Goal: Information Seeking & Learning: Understand process/instructions

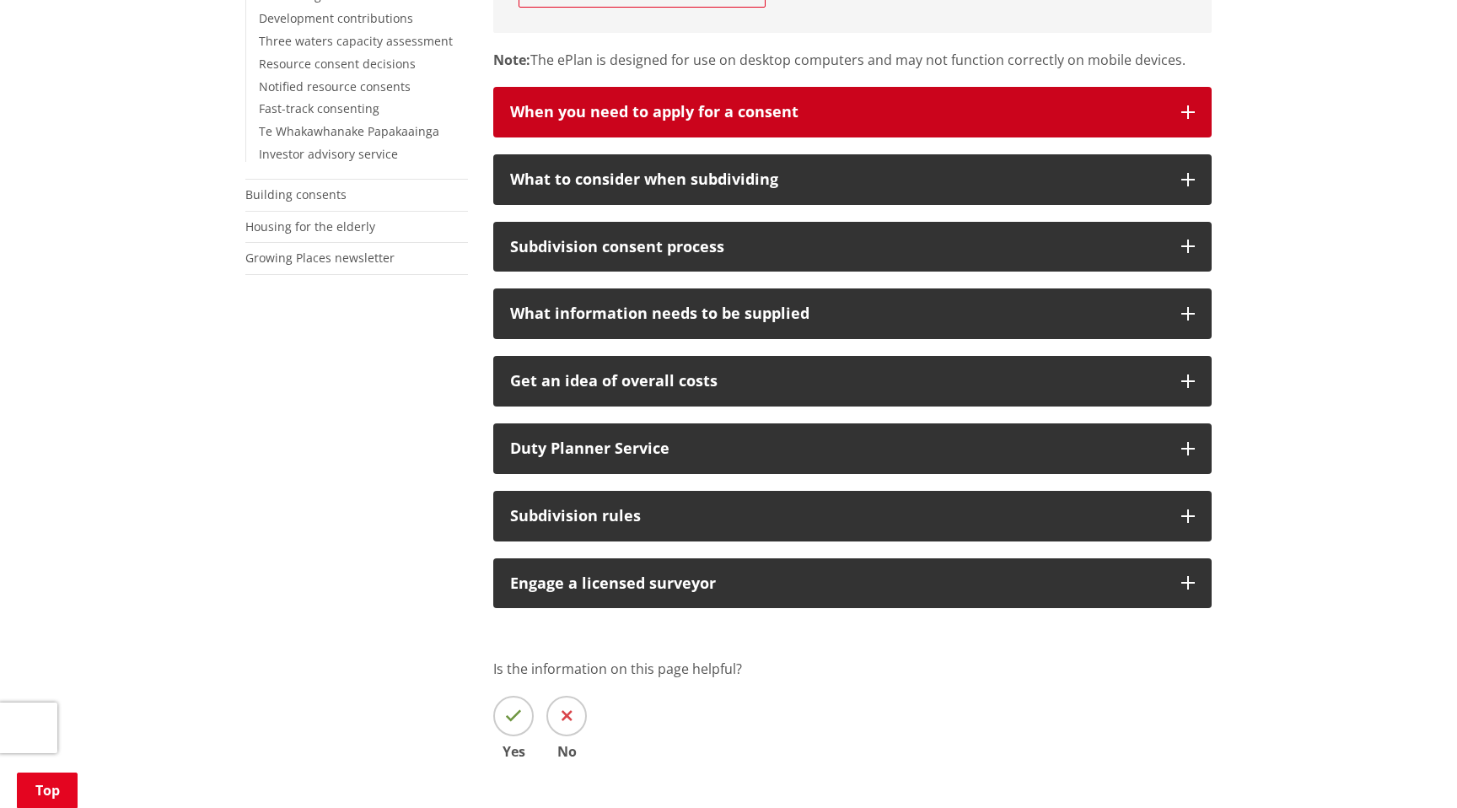
scroll to position [684, 0]
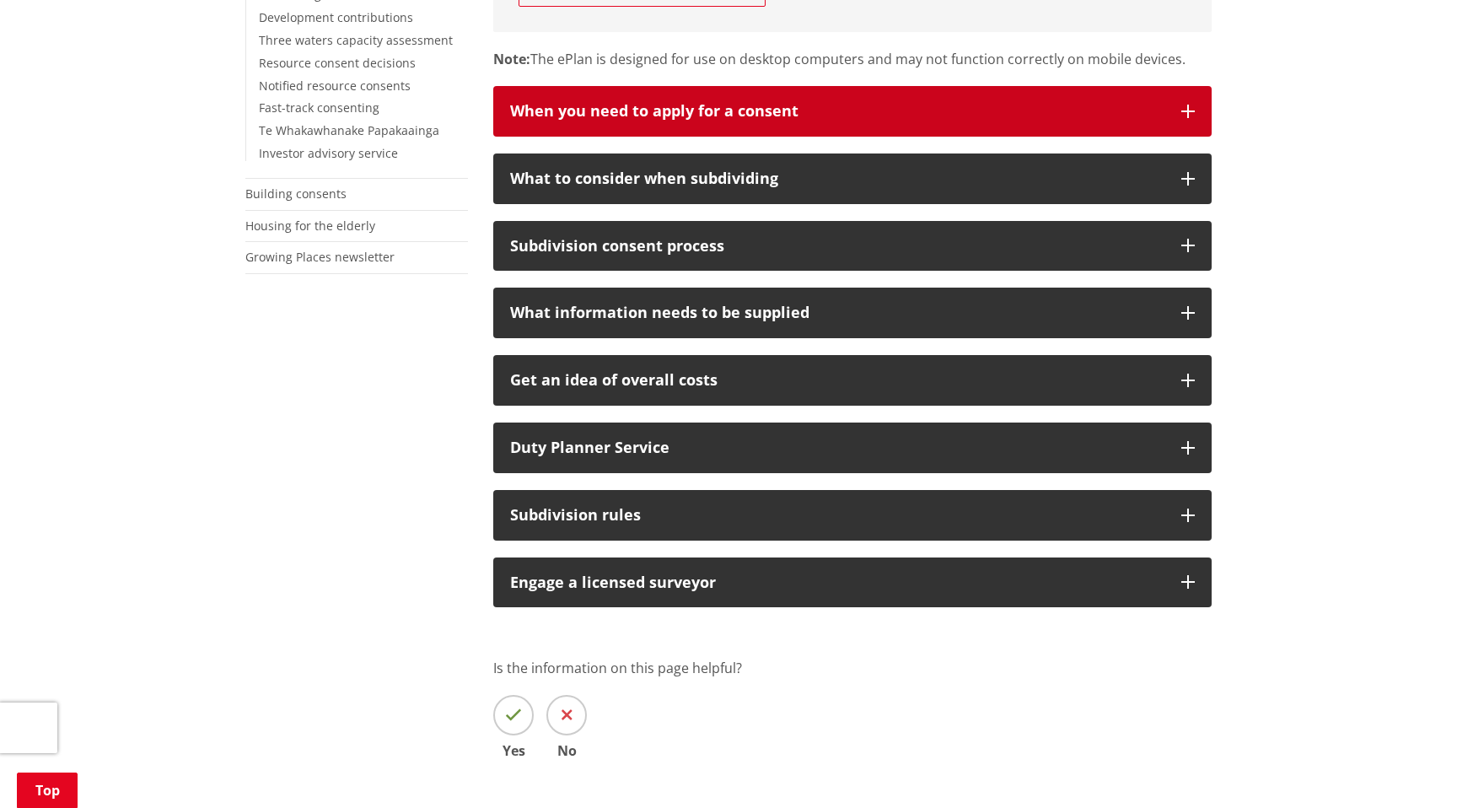
click at [704, 103] on div "When you need to apply for a consent" at bounding box center [837, 111] width 654 height 17
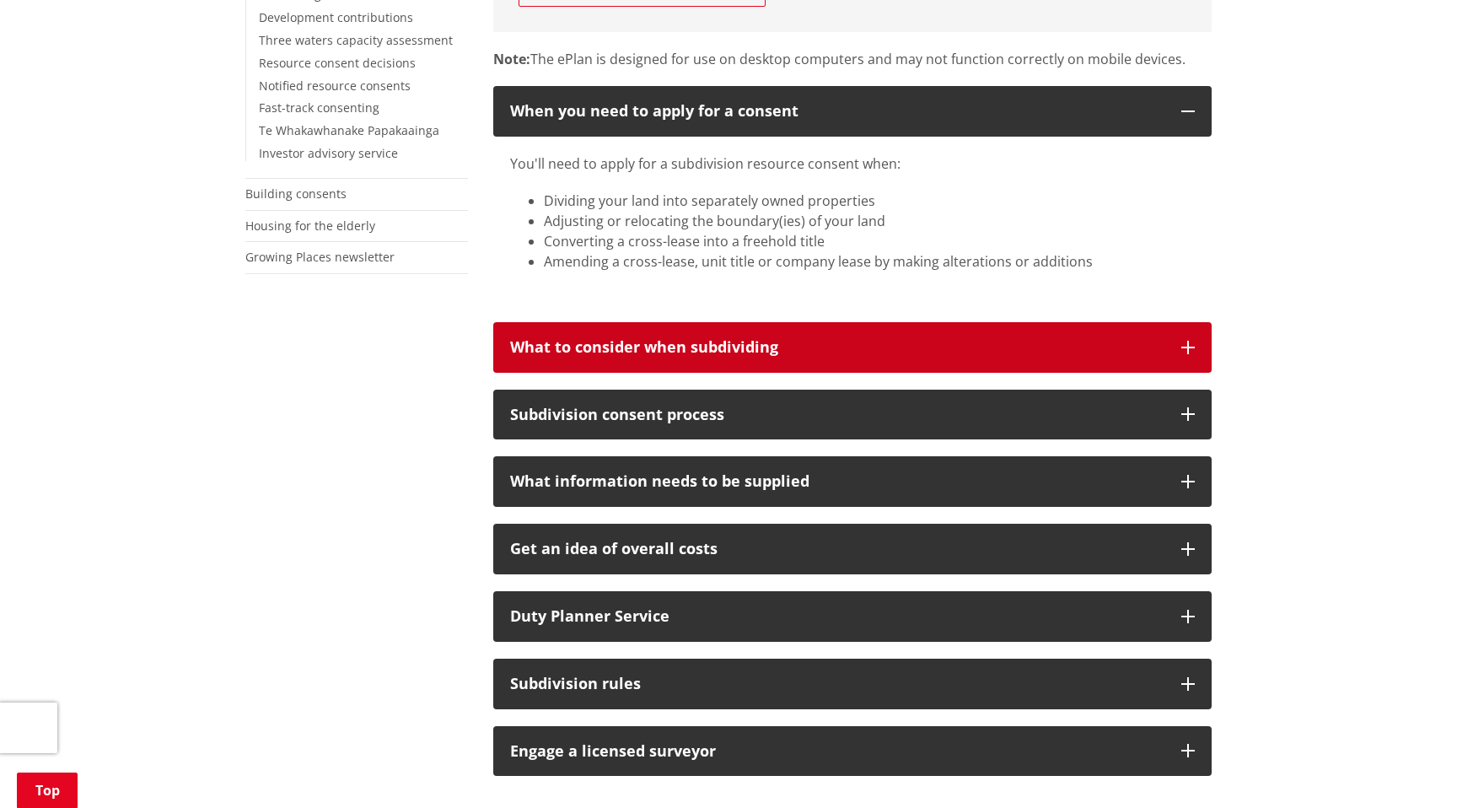
click at [675, 322] on button "What to consider when subdividing" at bounding box center [852, 347] width 718 height 51
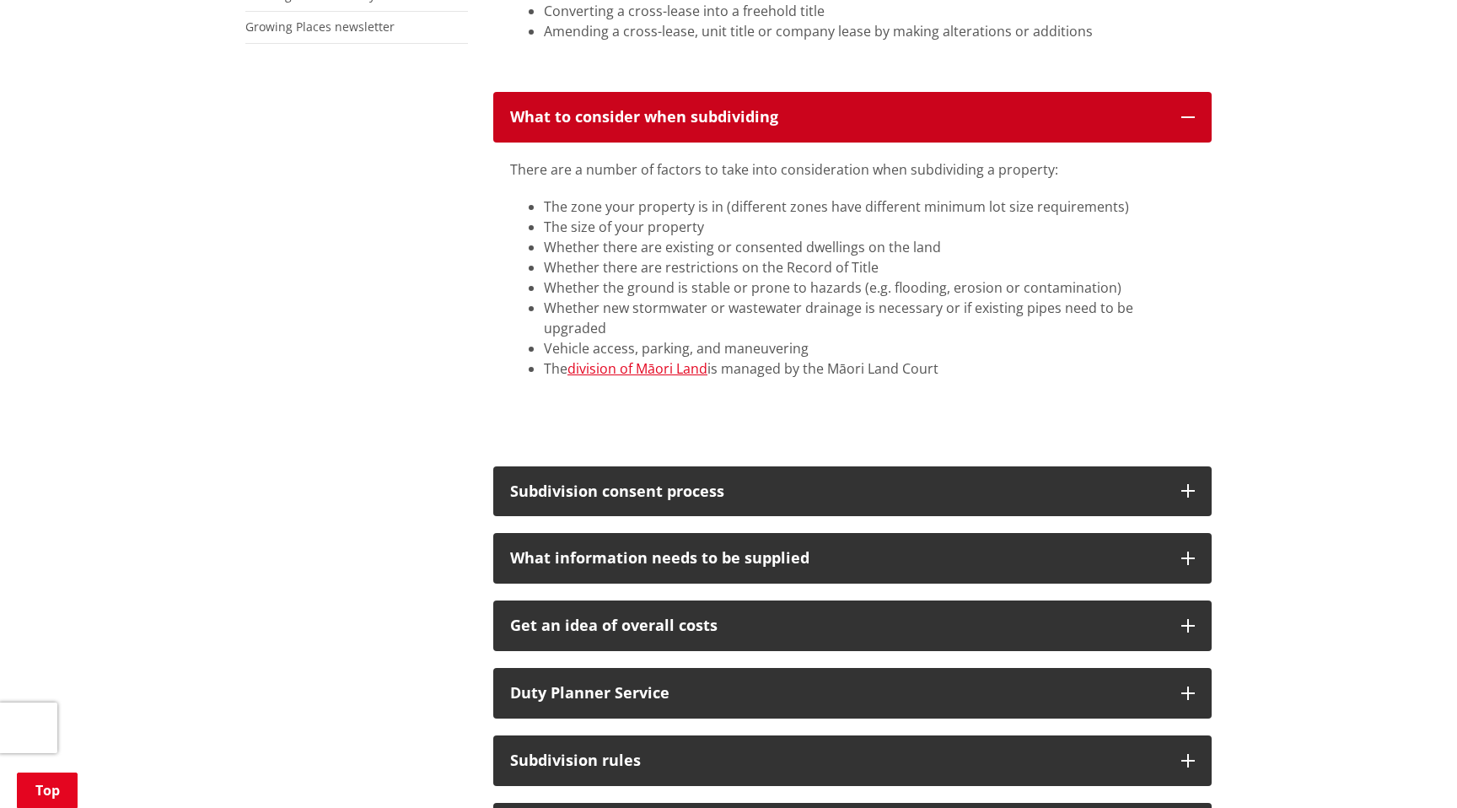
scroll to position [921, 0]
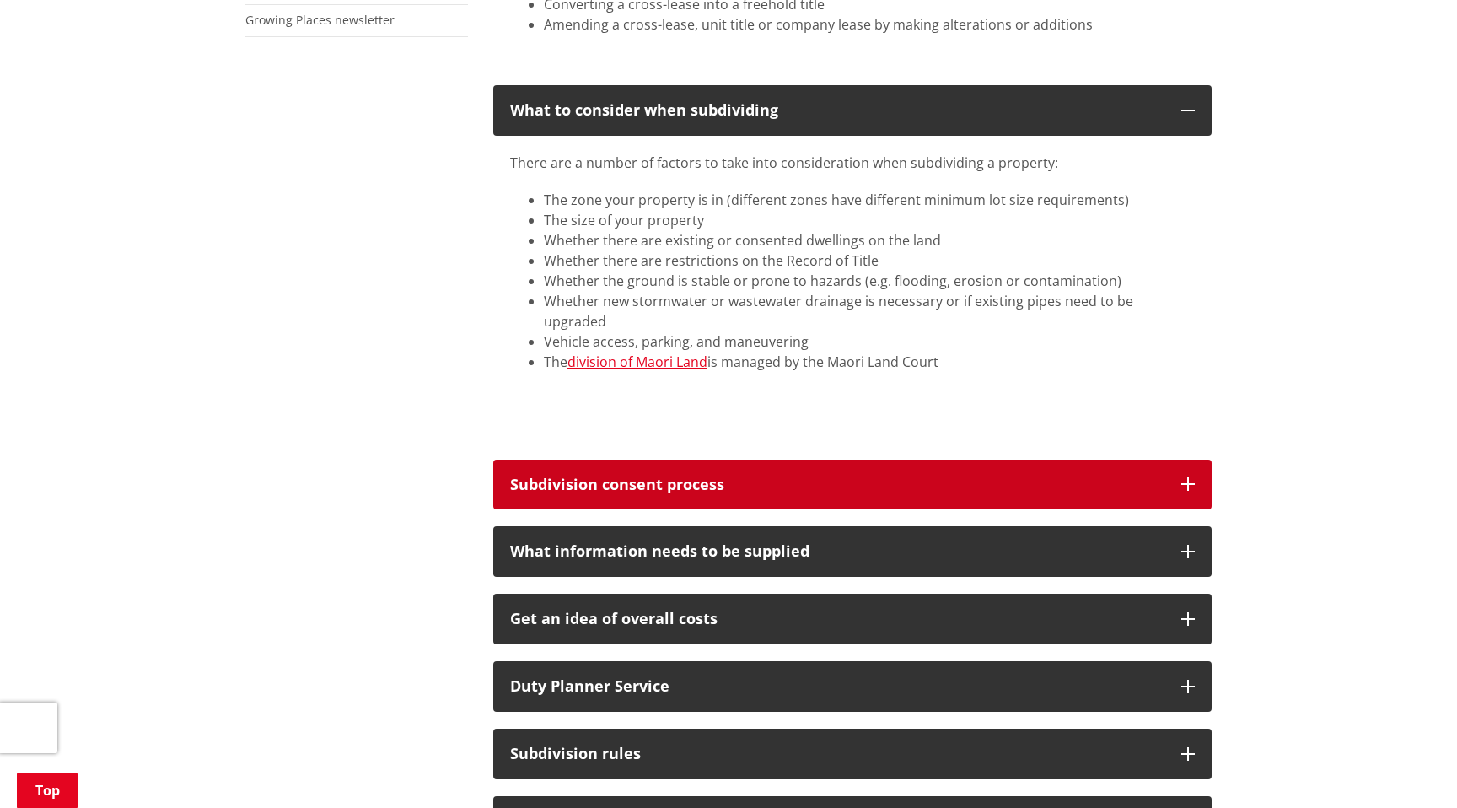
click at [690, 476] on div "Subdivision consent process" at bounding box center [837, 484] width 654 height 17
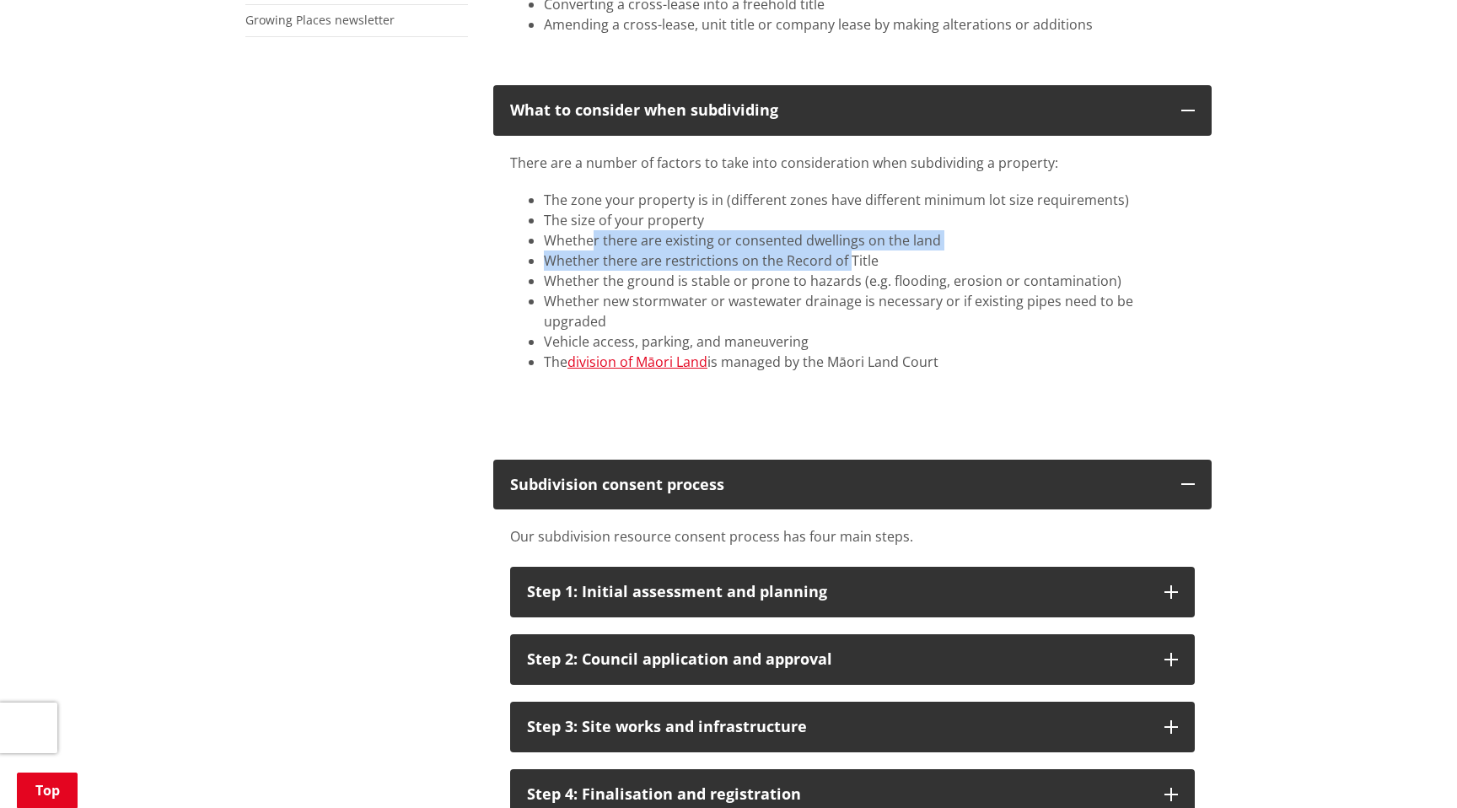
drag, startPoint x: 589, startPoint y: 206, endPoint x: 844, endPoint y: 232, distance: 256.0
click at [844, 232] on ul "The zone your property is in (different zones have different minimum lot size r…" at bounding box center [852, 281] width 685 height 182
drag, startPoint x: 471, startPoint y: 258, endPoint x: 509, endPoint y: 236, distance: 44.6
click at [471, 256] on div "More from this section Consents, building and property Property and land inform…" at bounding box center [729, 470] width 992 height 1947
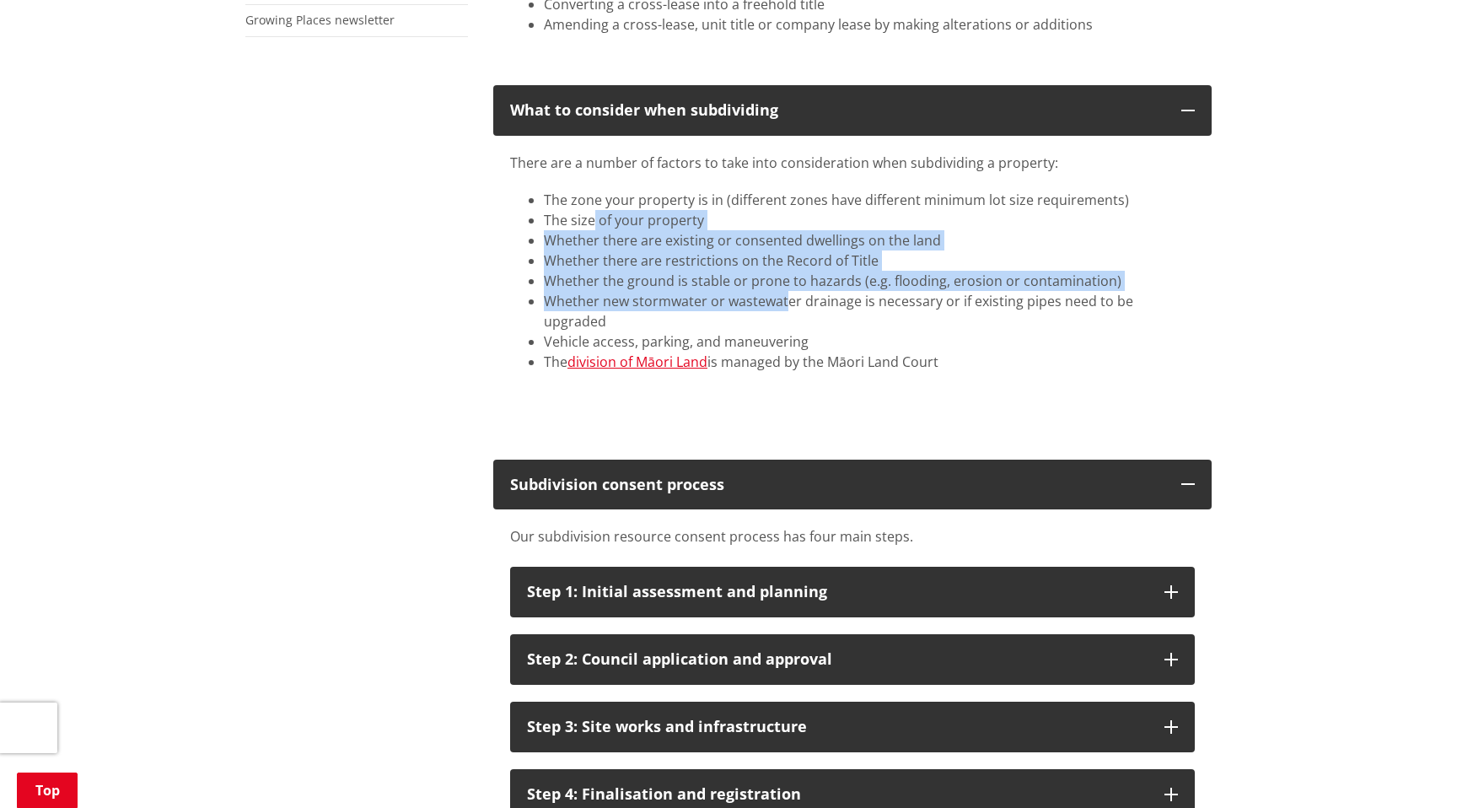
drag, startPoint x: 593, startPoint y: 192, endPoint x: 787, endPoint y: 263, distance: 206.5
click at [787, 263] on ul "The zone your property is in (different zones have different minimum lot size r…" at bounding box center [852, 281] width 685 height 182
click at [787, 291] on li "Whether new stormwater or wastewater drainage is necessary or if existing pipes…" at bounding box center [869, 311] width 651 height 40
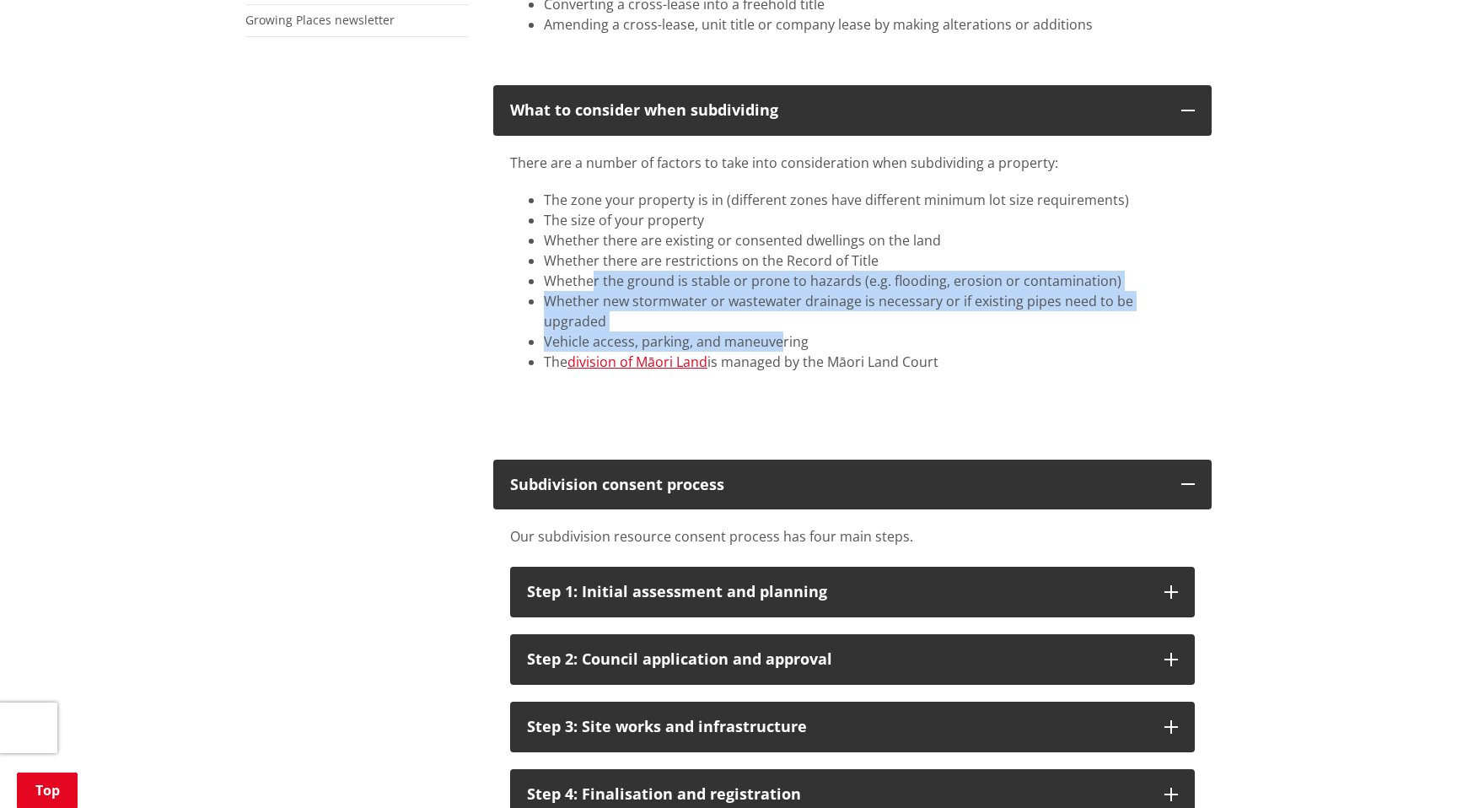
drag, startPoint x: 592, startPoint y: 251, endPoint x: 780, endPoint y: 292, distance: 192.3
click at [779, 292] on ul "The zone your property is in (different zones have different minimum lot size r…" at bounding box center [852, 281] width 685 height 182
click at [780, 331] on li "Vehicle access, parking, and maneuvering​" at bounding box center [869, 341] width 651 height 20
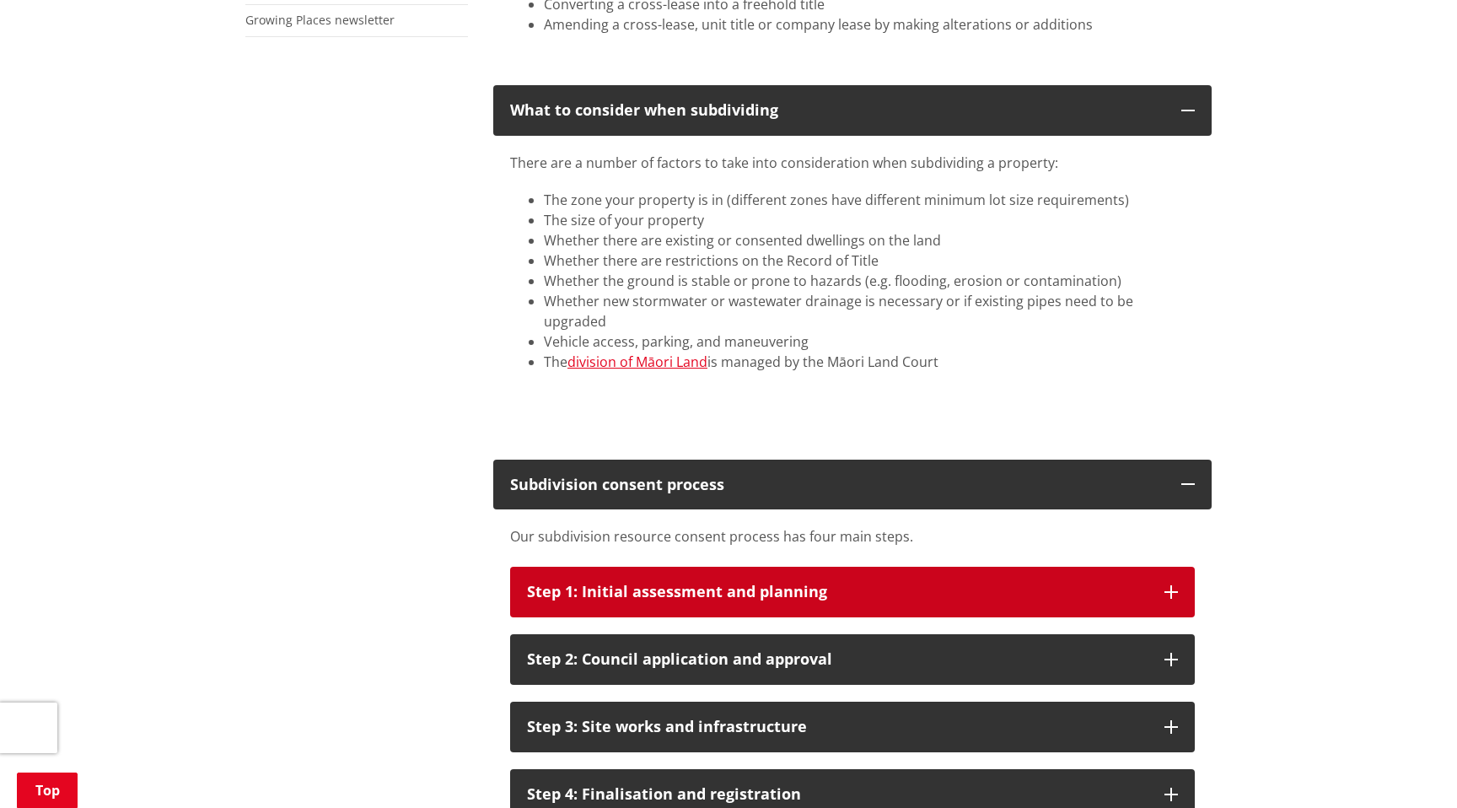
click at [1143, 567] on button "Step 1: Initial assessment and planning" at bounding box center [852, 592] width 685 height 51
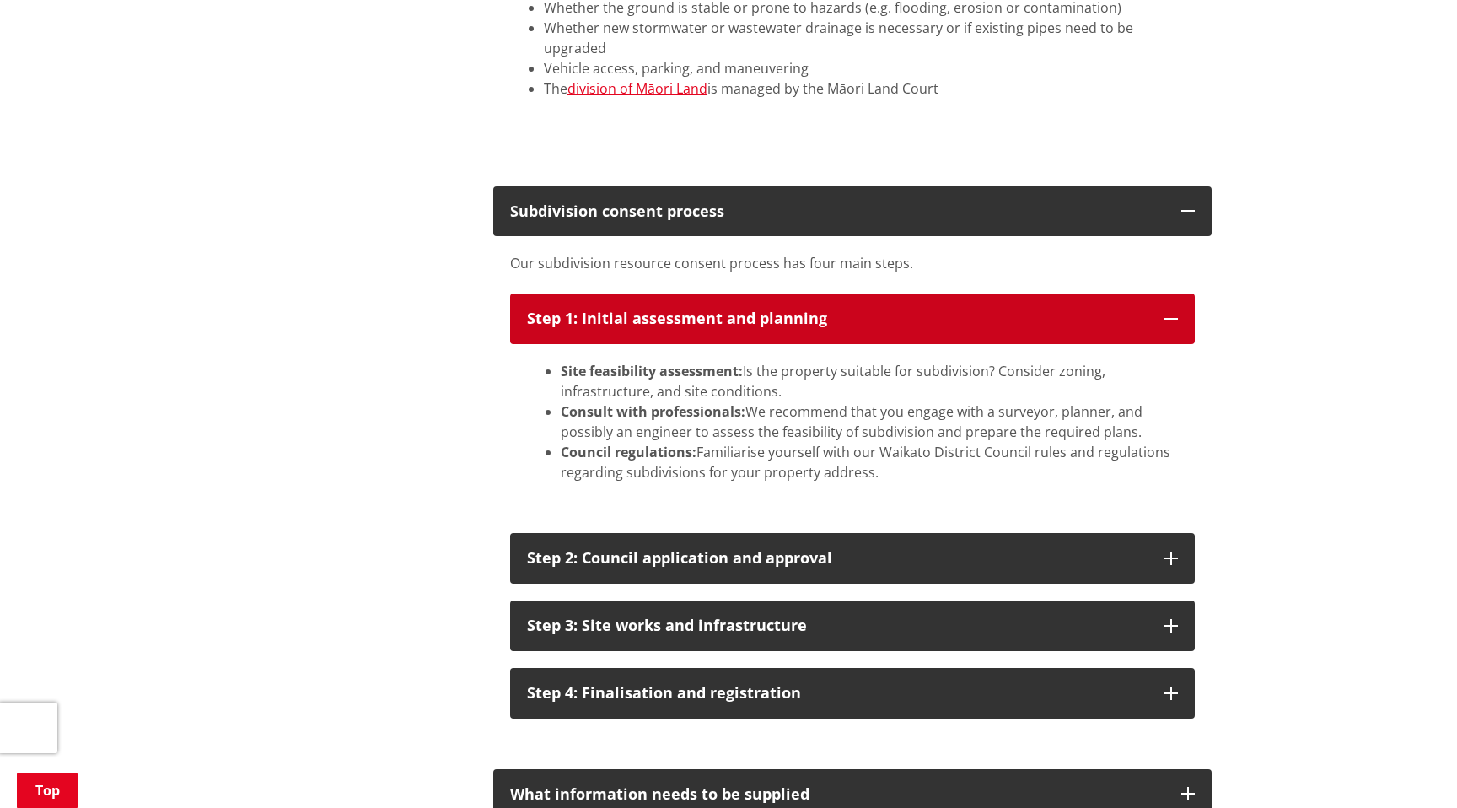
scroll to position [1195, 0]
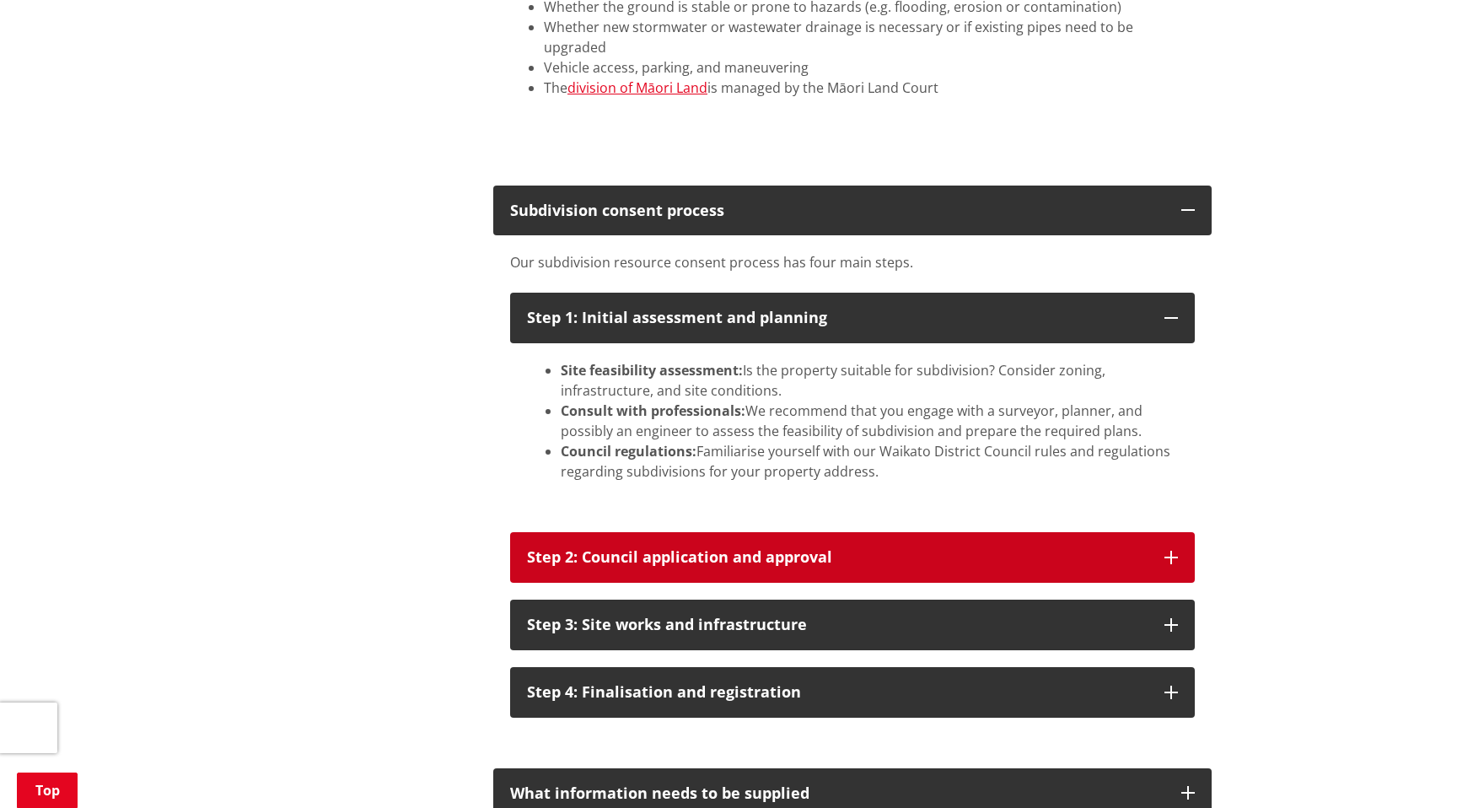
click at [1140, 532] on button "Step 2: Council application and approval" at bounding box center [852, 557] width 685 height 51
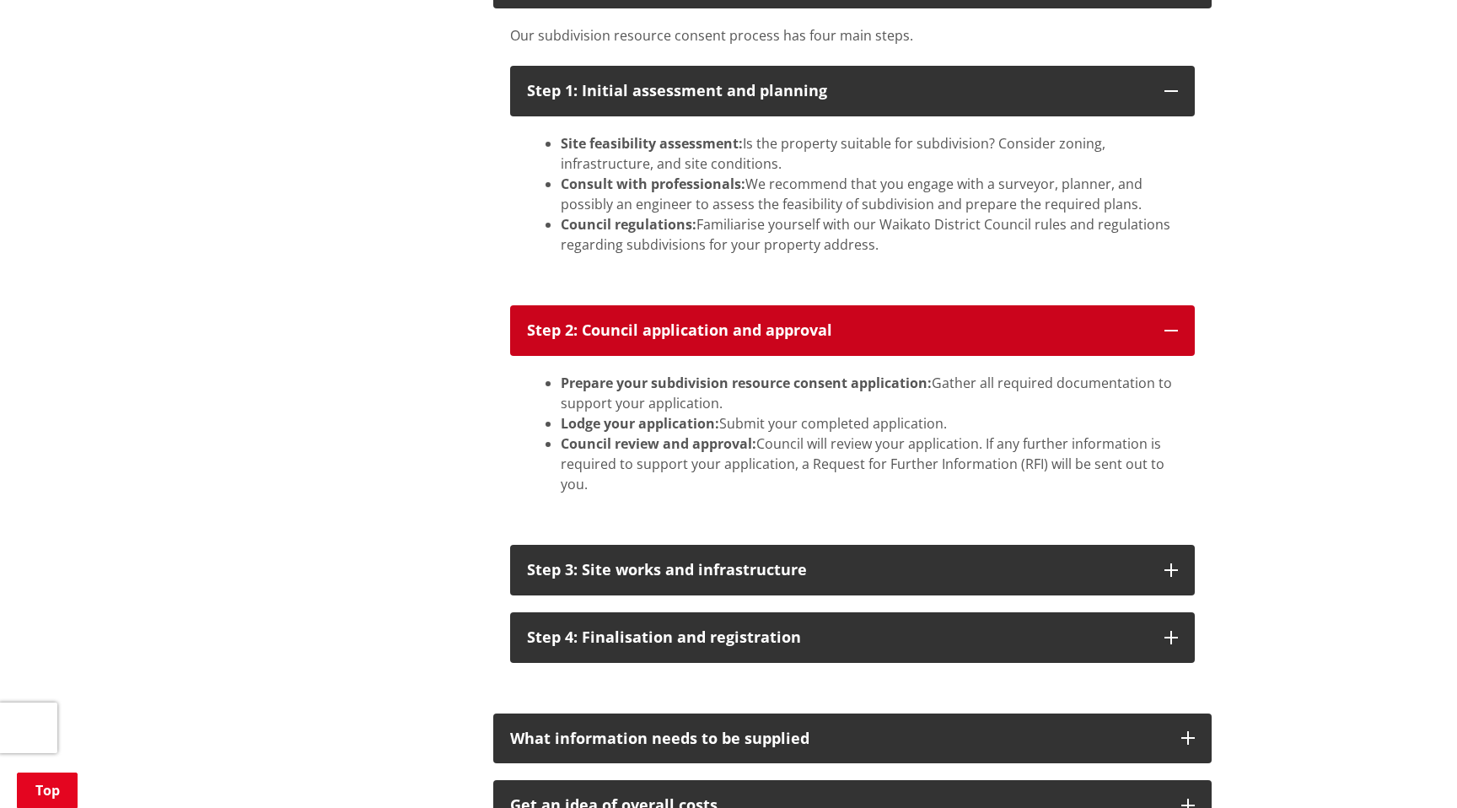
scroll to position [1424, 0]
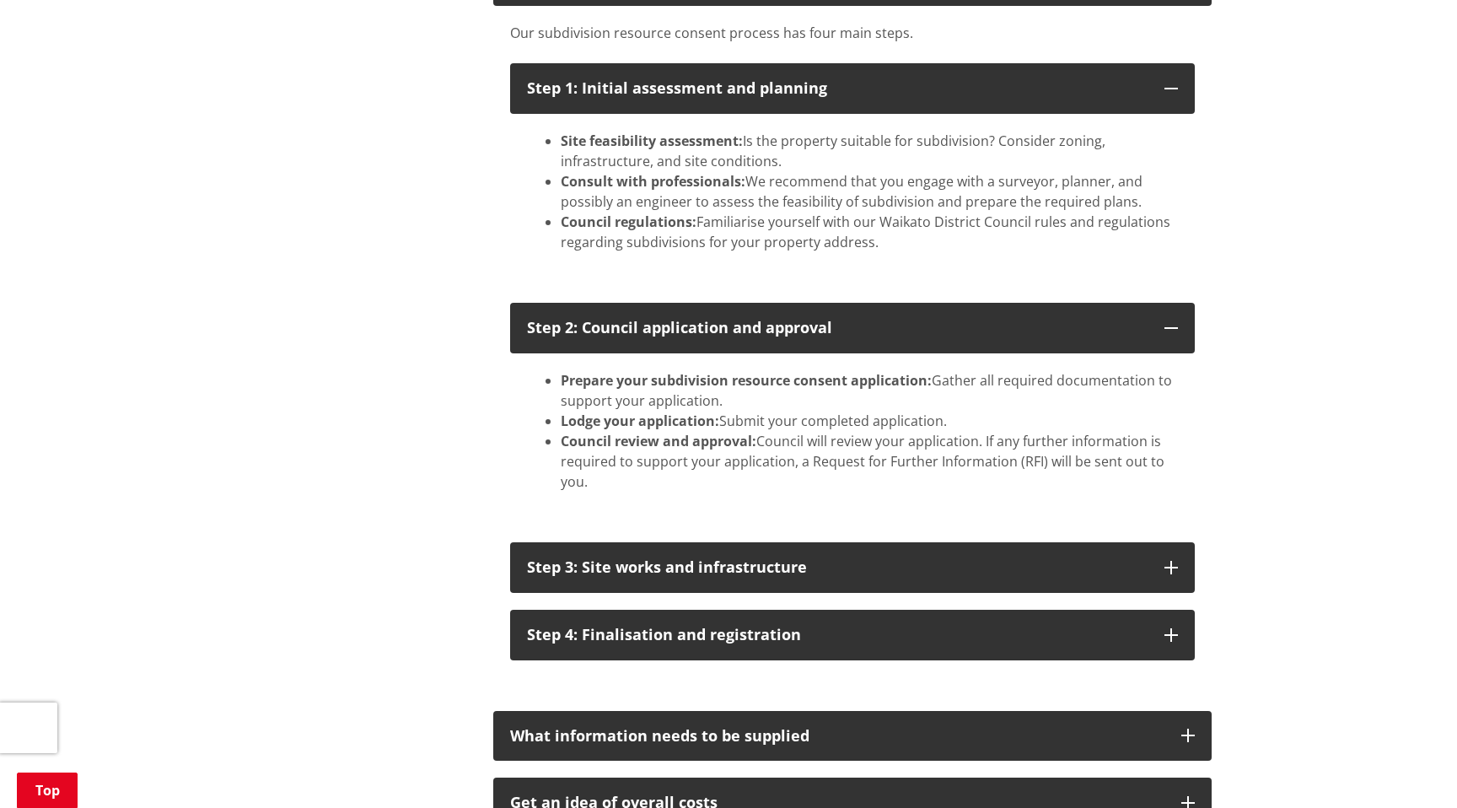
click at [1099, 488] on div "Our subdivision resource consent process has four main steps. Step 1: Initial a…" at bounding box center [852, 349] width 718 height 687
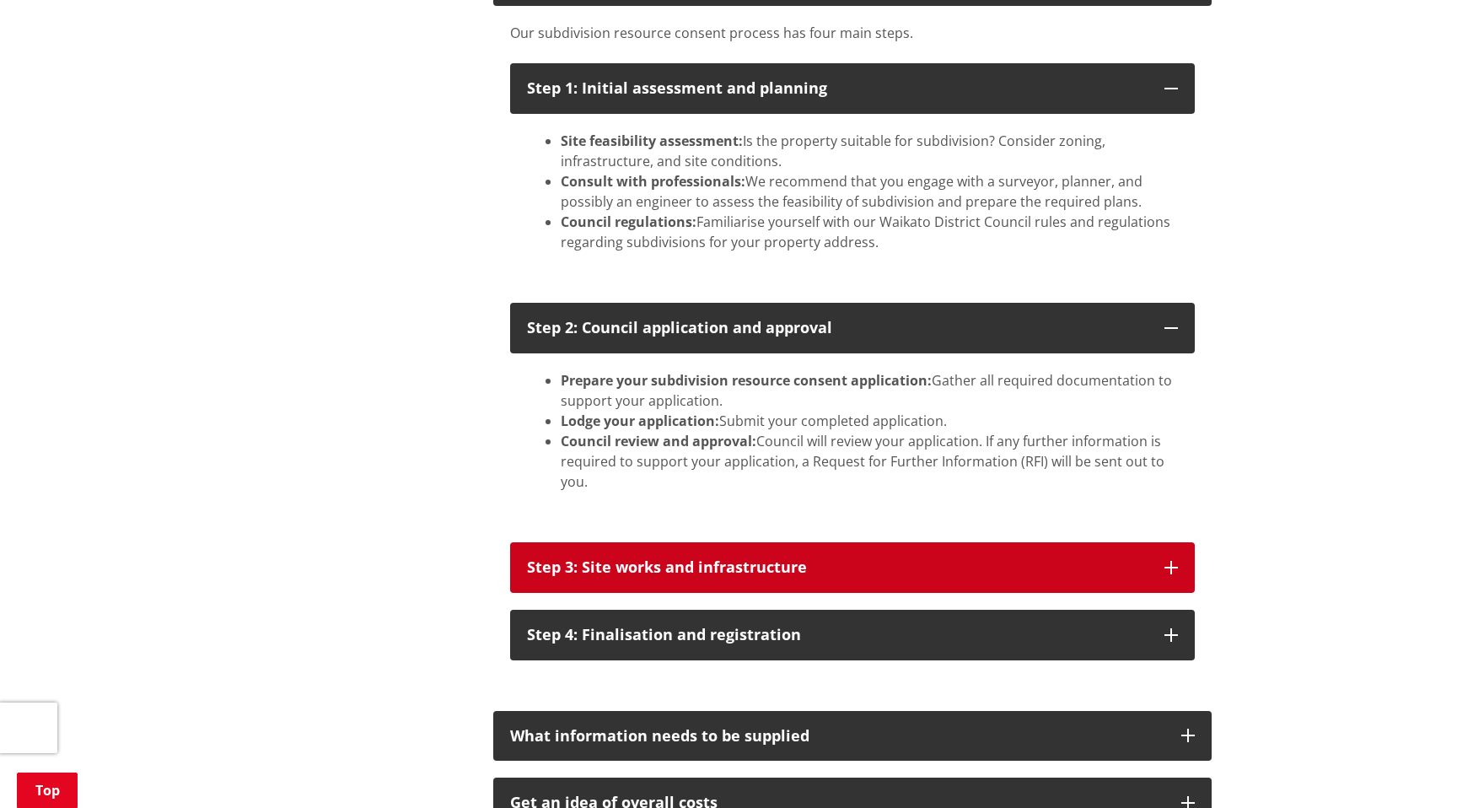
click at [1111, 542] on button "Step 3: Site works and infrastructure" at bounding box center [852, 567] width 685 height 51
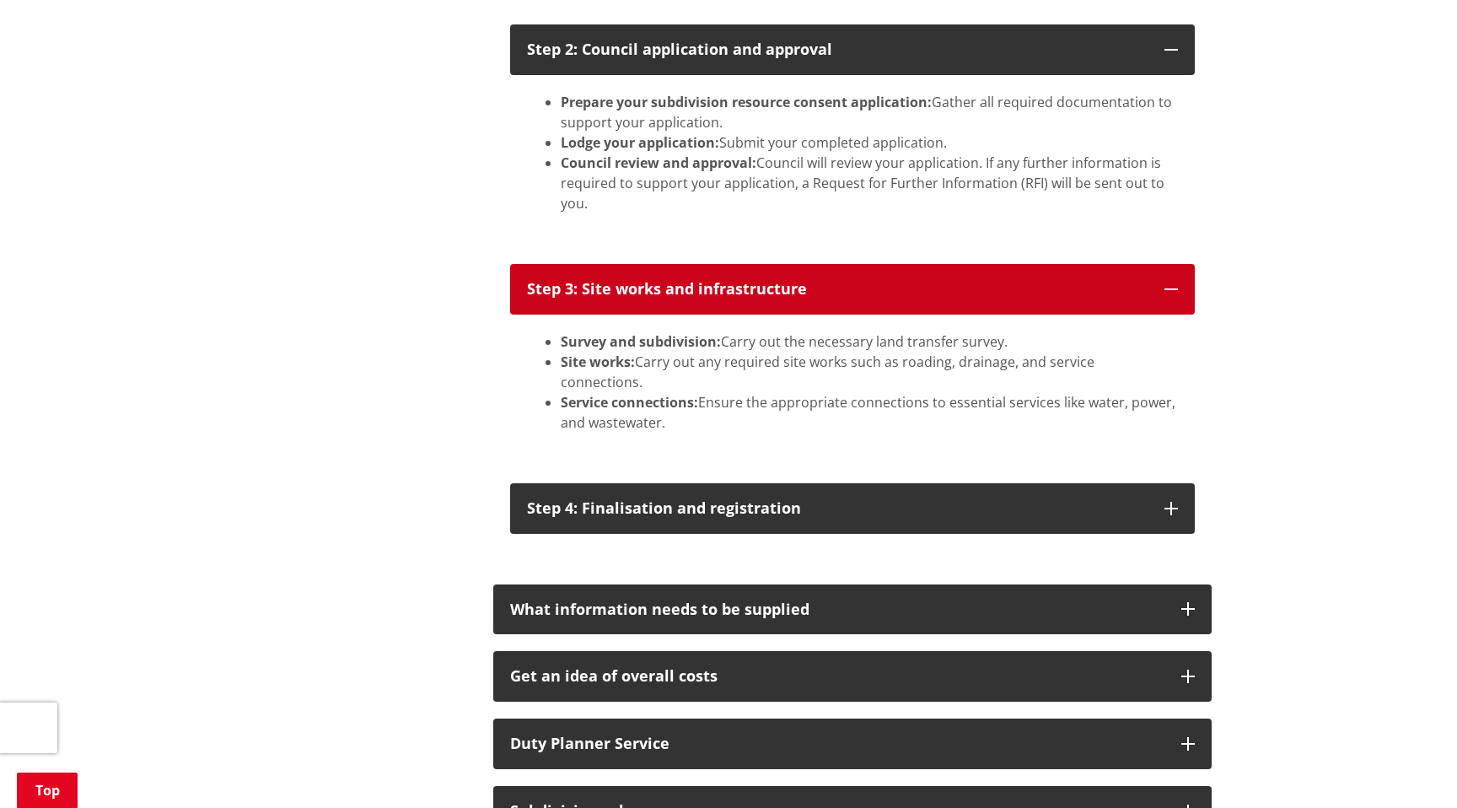
scroll to position [1704, 0]
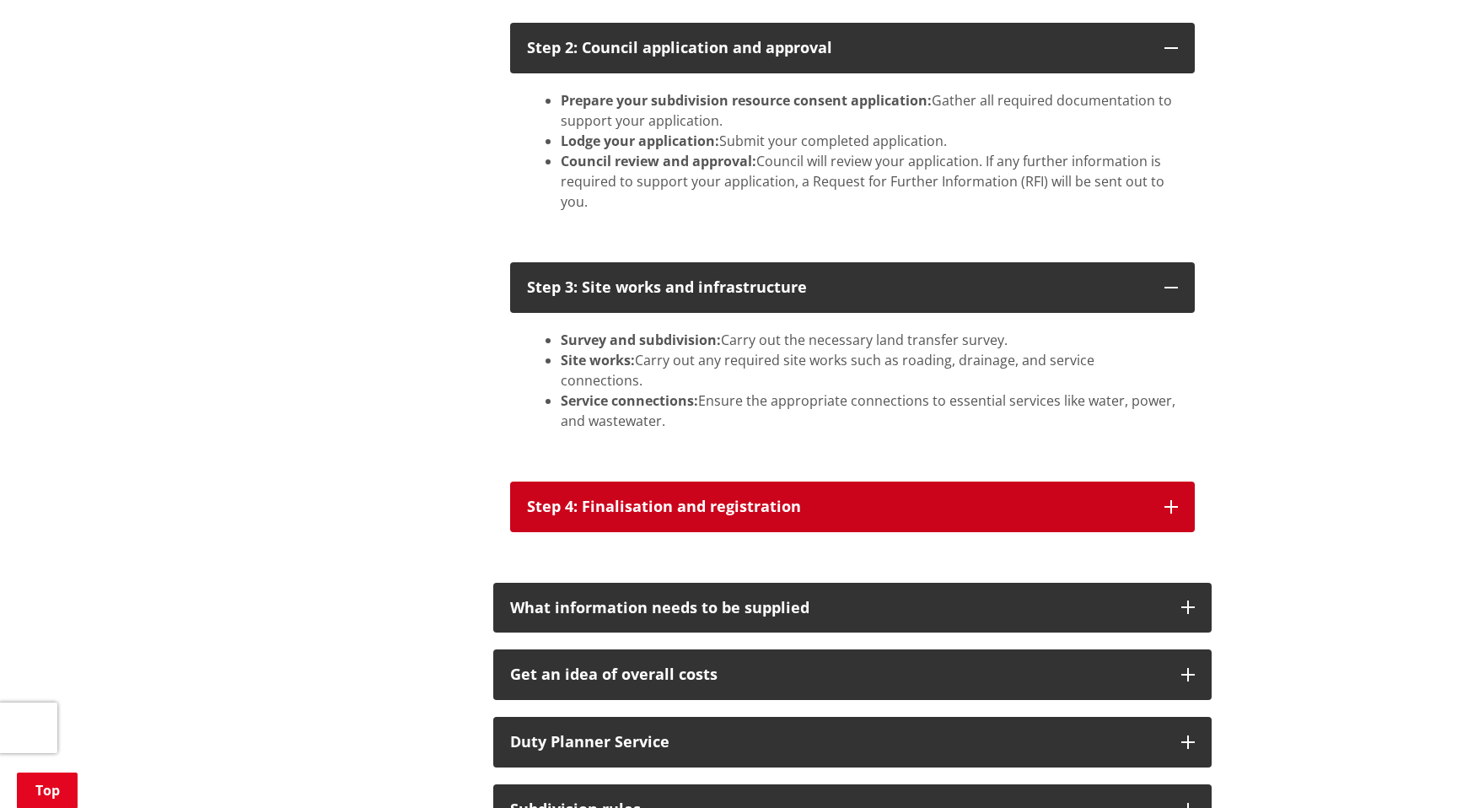
click at [1093, 481] on button "Step 4: Finalisation and registration" at bounding box center [852, 506] width 685 height 51
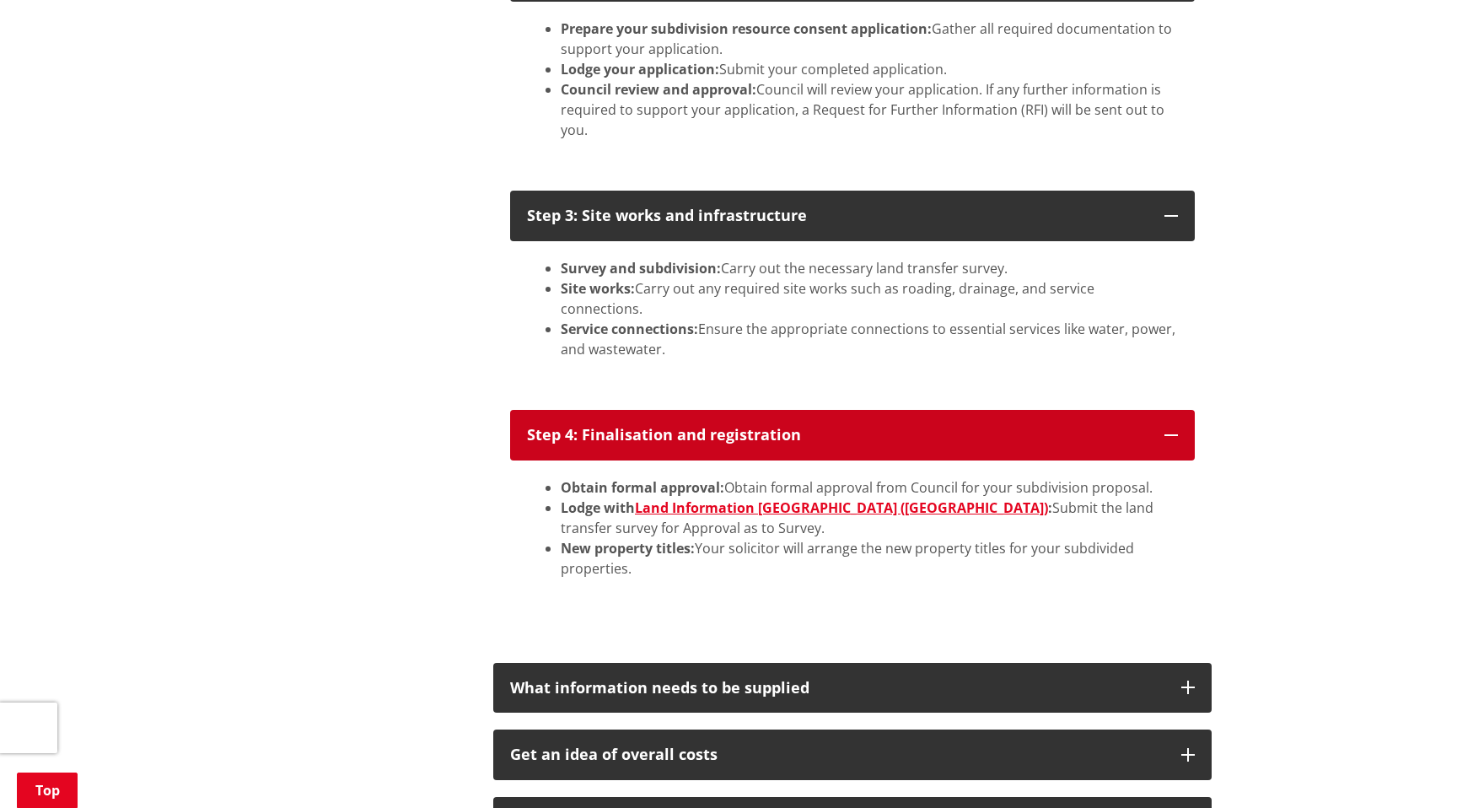
scroll to position [1777, 0]
